Goal: Navigation & Orientation: Understand site structure

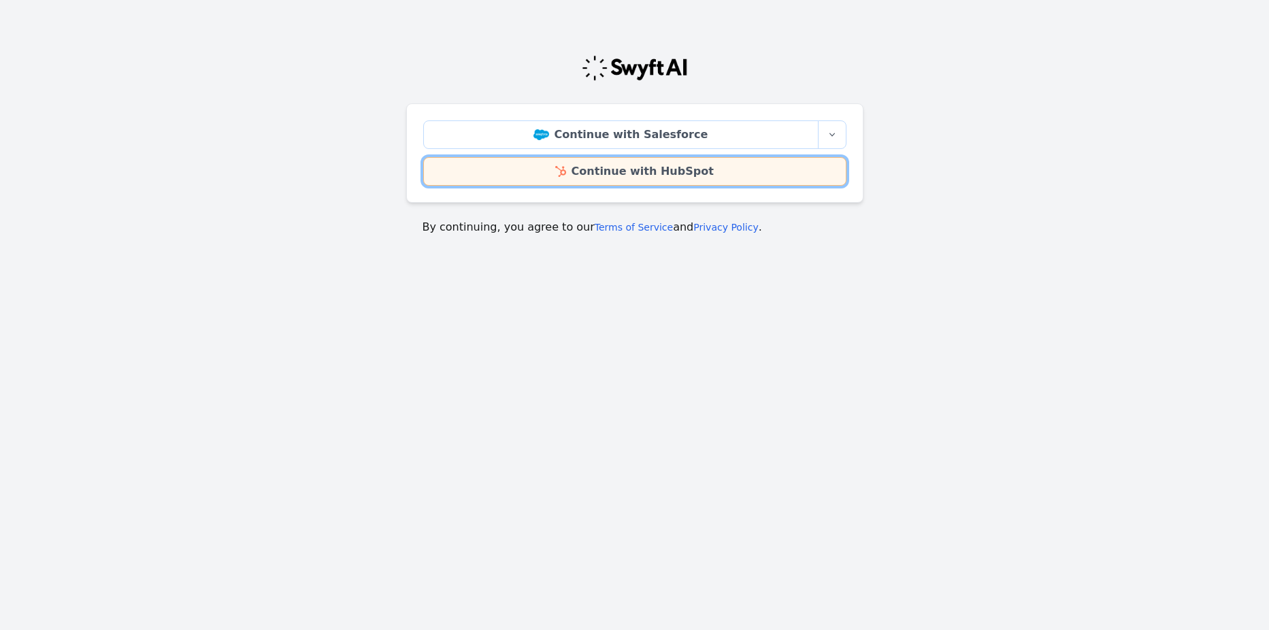
click at [656, 169] on link "Continue with HubSpot" at bounding box center [634, 171] width 423 height 29
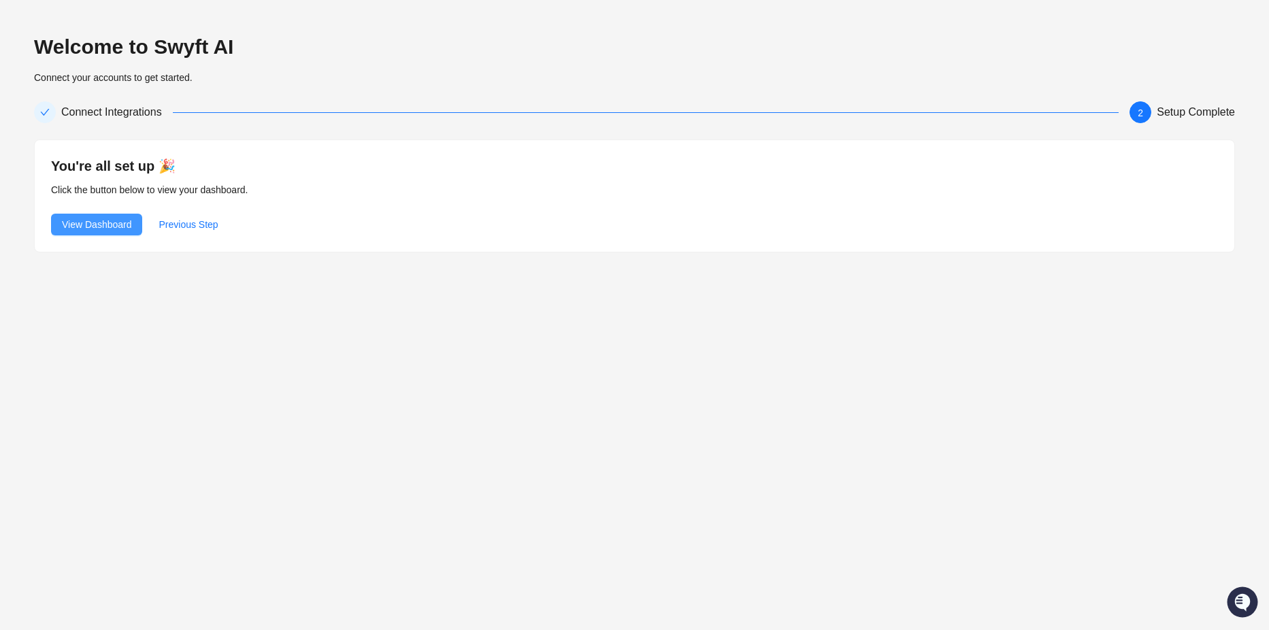
click at [104, 219] on span "View Dashboard" at bounding box center [96, 224] width 69 height 15
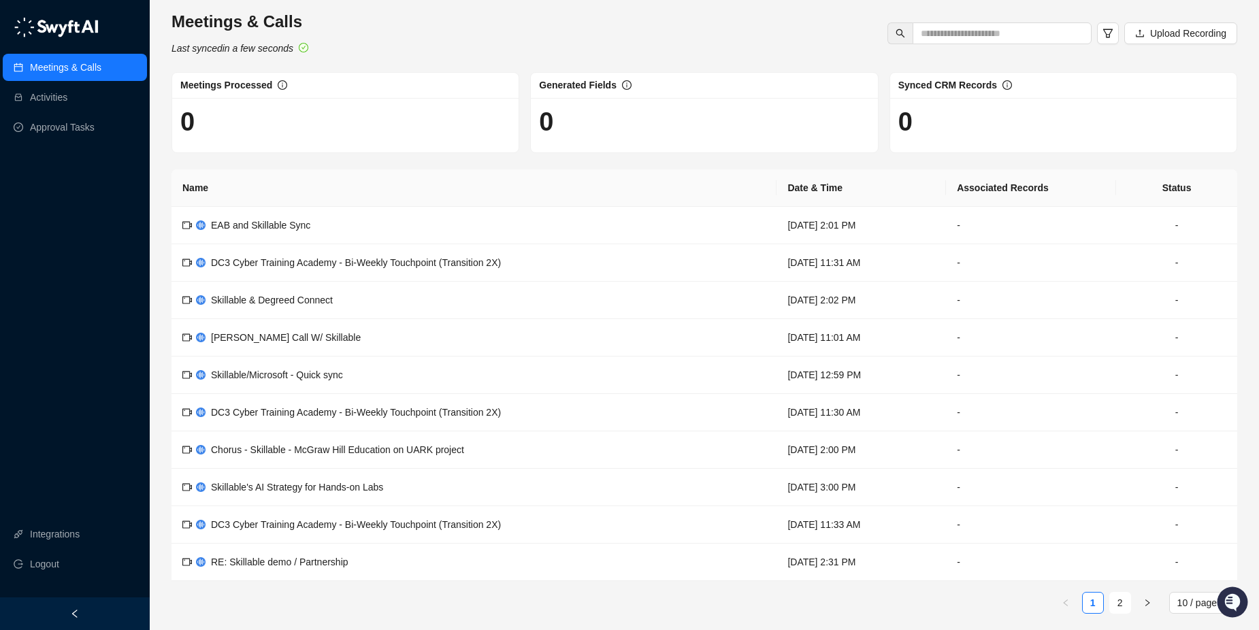
click at [374, 201] on th "Name" at bounding box center [474, 187] width 605 height 37
click at [54, 94] on link "Activities" at bounding box center [48, 97] width 37 height 27
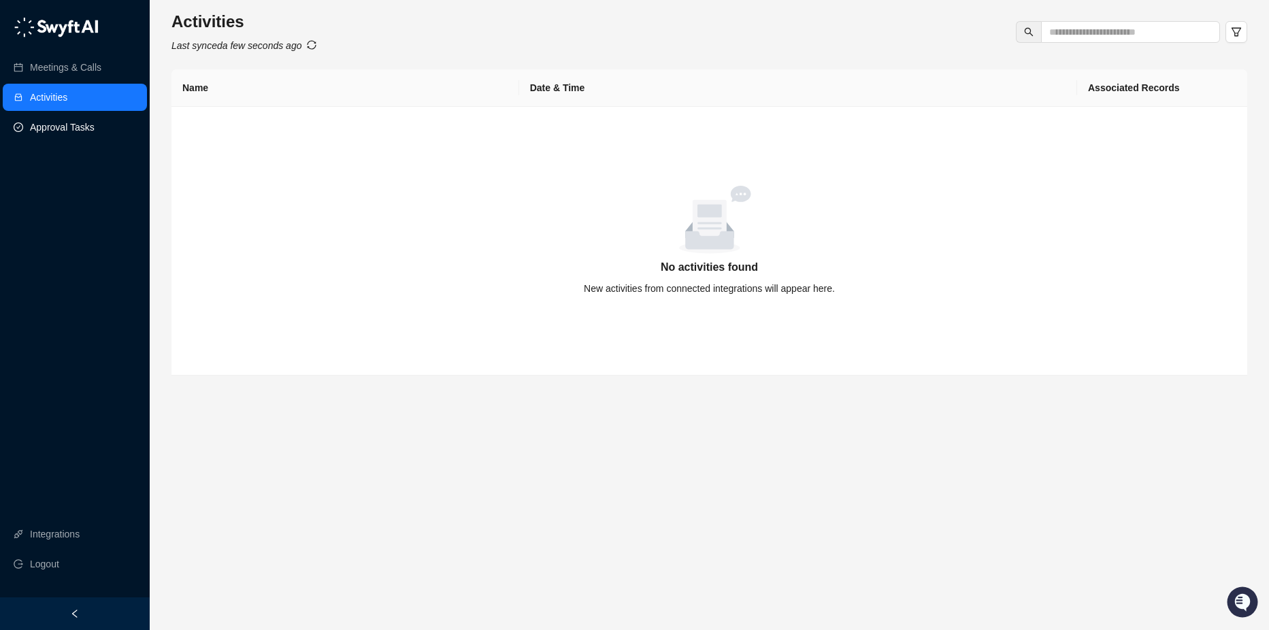
click at [47, 126] on link "Approval Tasks" at bounding box center [62, 127] width 65 height 27
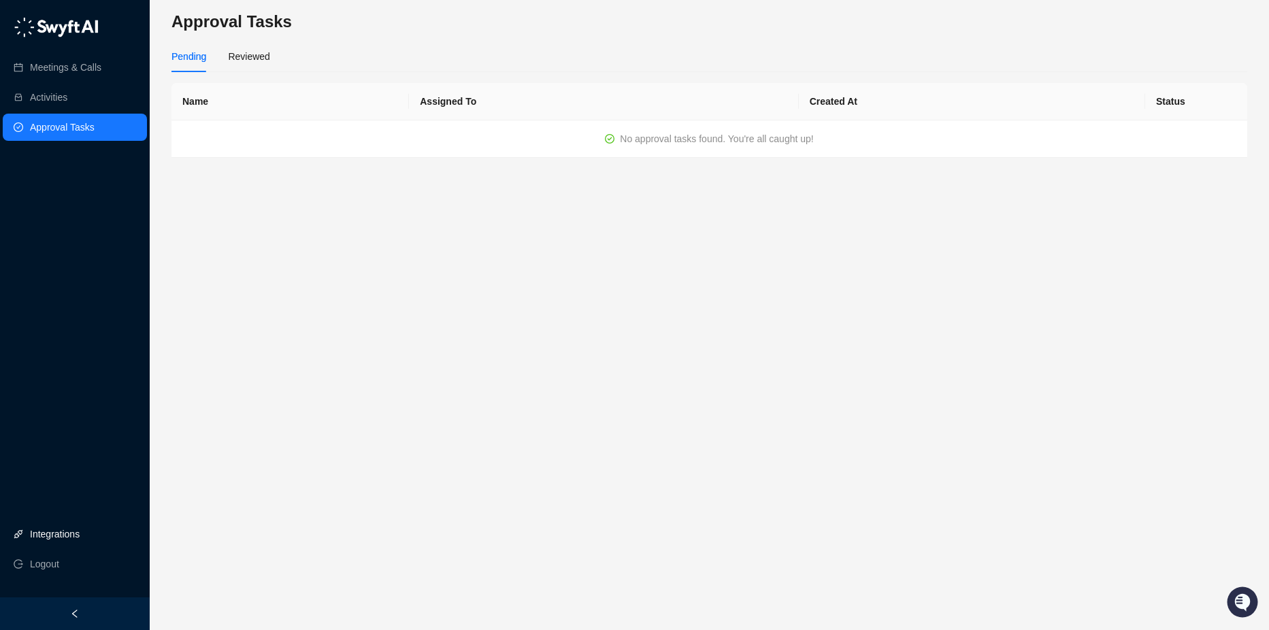
click at [41, 538] on link "Integrations" at bounding box center [55, 534] width 50 height 27
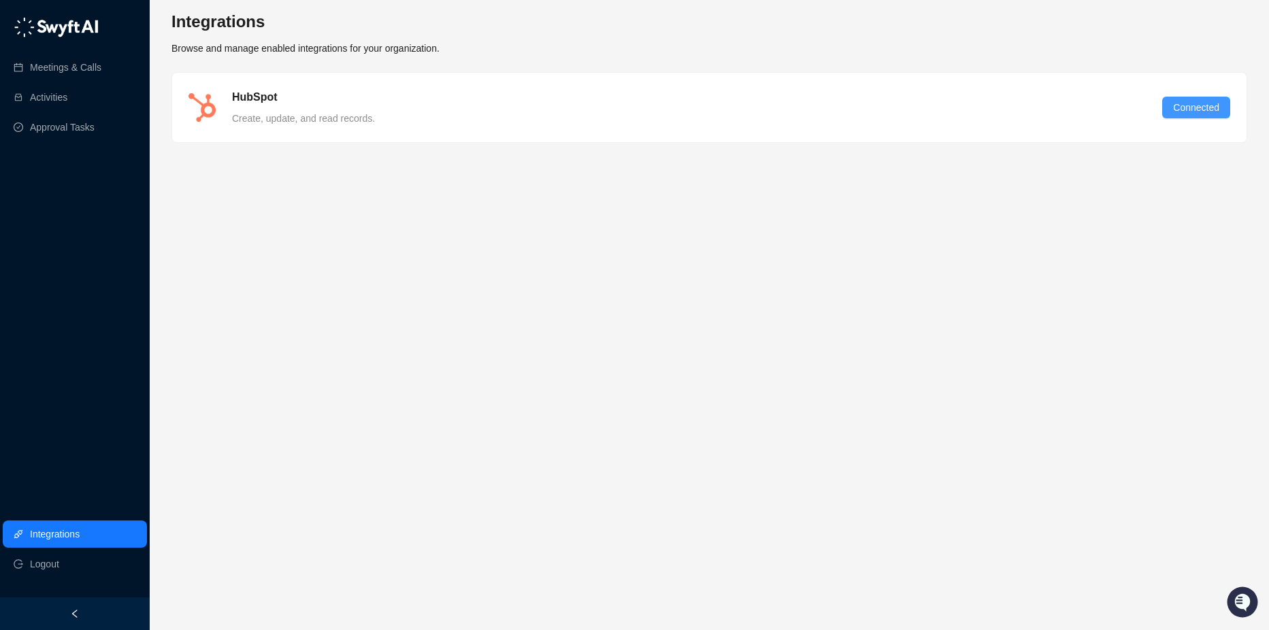
click at [1204, 103] on span "Connected" at bounding box center [1196, 107] width 46 height 15
click at [64, 61] on link "Meetings & Calls" at bounding box center [65, 67] width 71 height 27
